Goal: Task Accomplishment & Management: Manage account settings

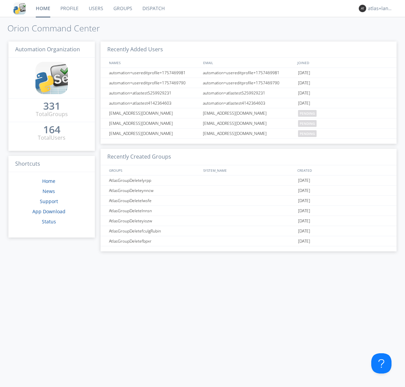
click at [69, 8] on link "Profile" at bounding box center [69, 8] width 28 height 17
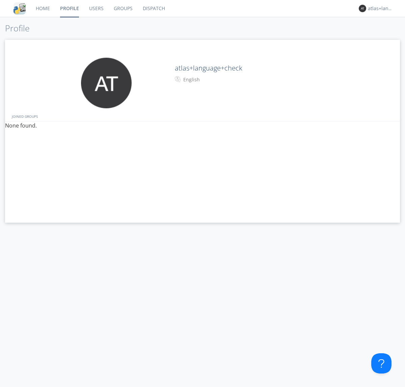
click at [211, 80] on div "English" at bounding box center [211, 79] width 56 height 7
click at [96, 8] on link "Users" at bounding box center [96, 8] width 25 height 17
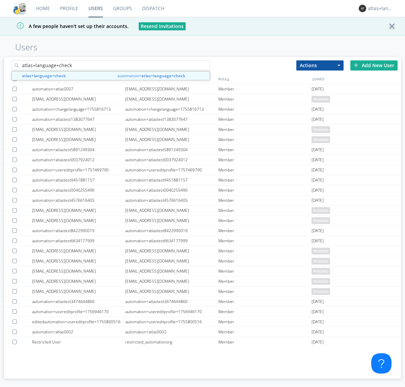
type input "atlas+language+check"
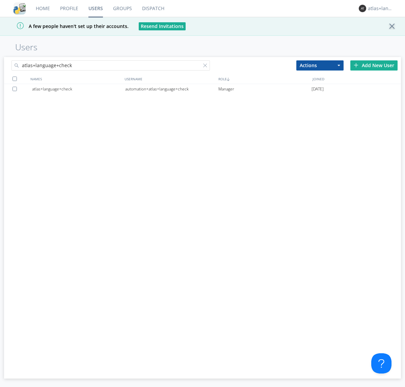
click at [171, 89] on div "automation+atlas+language+check" at bounding box center [171, 89] width 93 height 10
click at [69, 8] on link "Profile" at bounding box center [69, 8] width 28 height 17
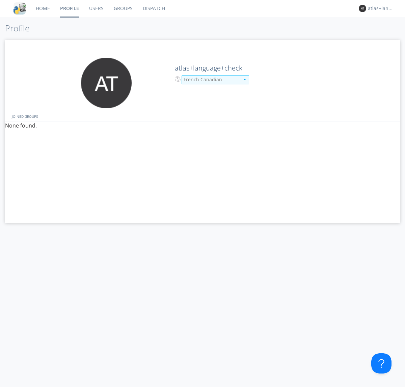
click at [211, 80] on div "French Canadian" at bounding box center [212, 79] width 56 height 7
click at [96, 8] on link "Users" at bounding box center [96, 8] width 25 height 17
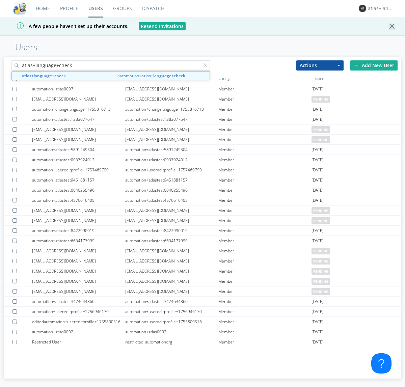
type input "atlas+language+check"
